Goal: Find specific page/section: Find specific page/section

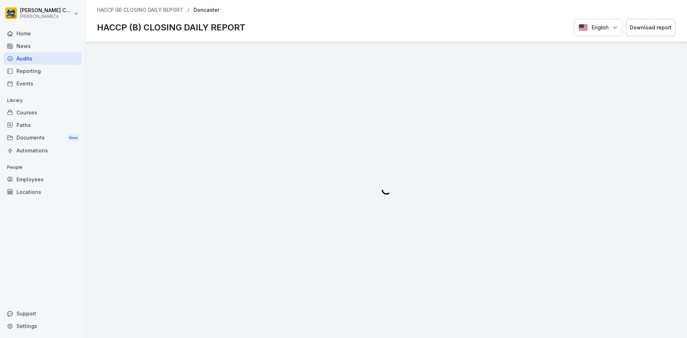
click at [31, 56] on div "Audits" at bounding box center [43, 58] width 78 height 13
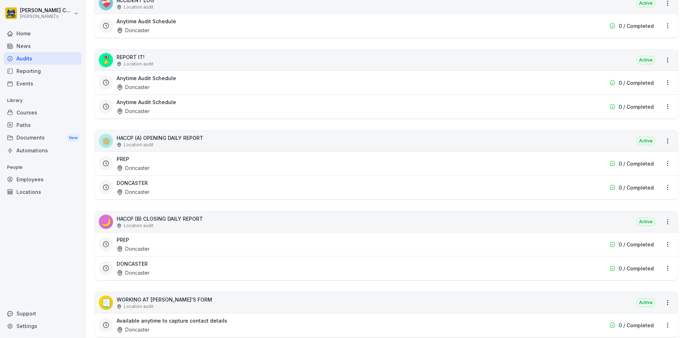
scroll to position [215, 0]
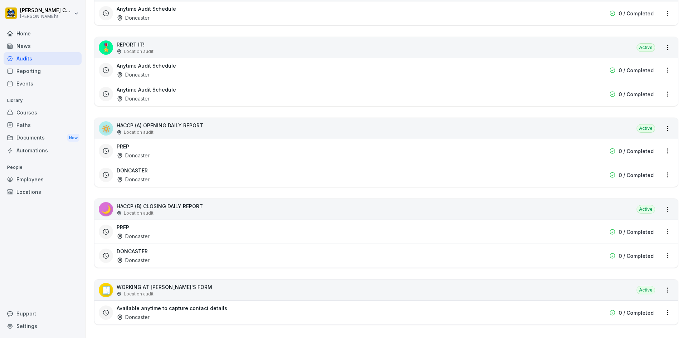
click at [152, 149] on div "PREP Doncaster" at bounding box center [341, 151] width 448 height 16
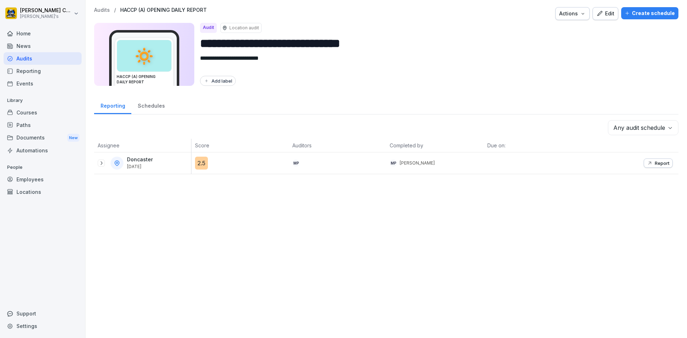
click at [66, 56] on div "Audits" at bounding box center [43, 58] width 78 height 13
